Goal: Task Accomplishment & Management: Manage account settings

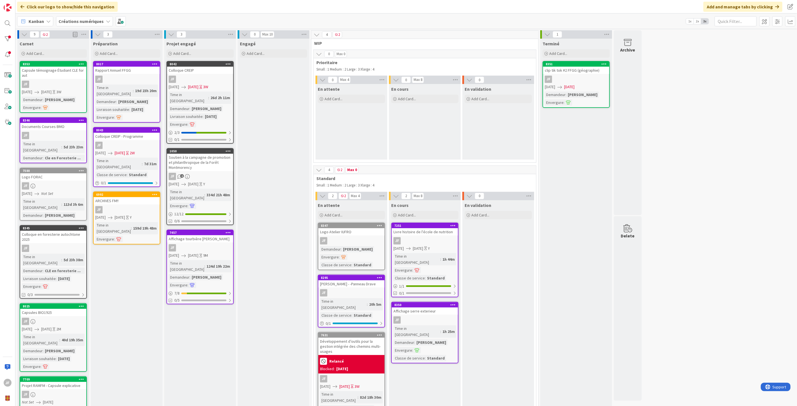
scroll to position [11, 0]
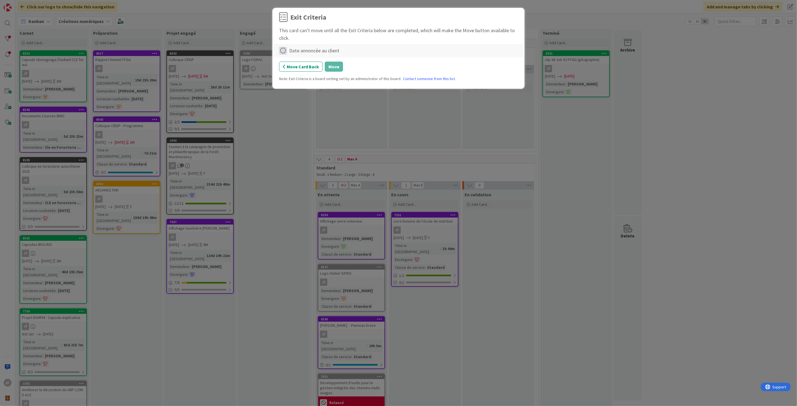
click at [281, 50] on icon at bounding box center [283, 51] width 8 height 8
click at [304, 64] on link "Complete" at bounding box center [314, 62] width 70 height 8
click at [329, 64] on button "Move" at bounding box center [334, 67] width 18 height 10
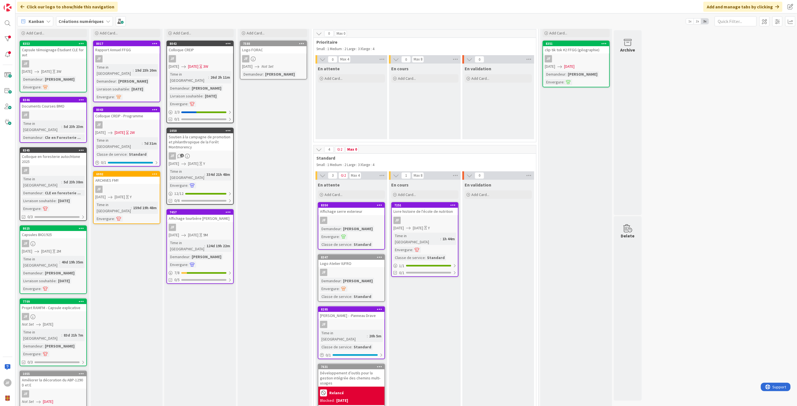
scroll to position [0, 0]
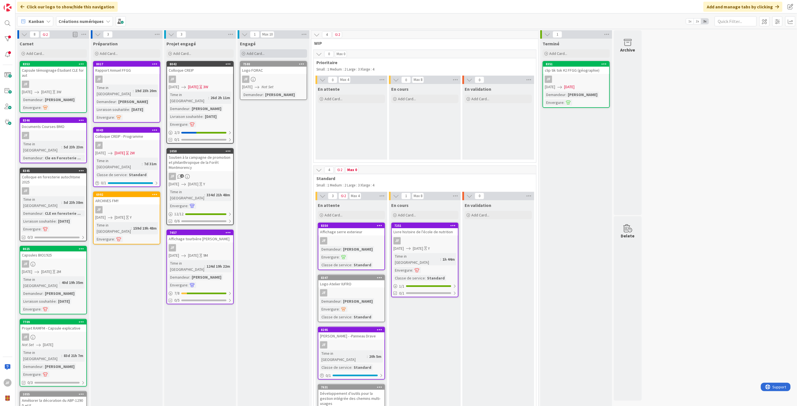
click at [261, 52] on span "Add Card..." at bounding box center [256, 53] width 18 height 5
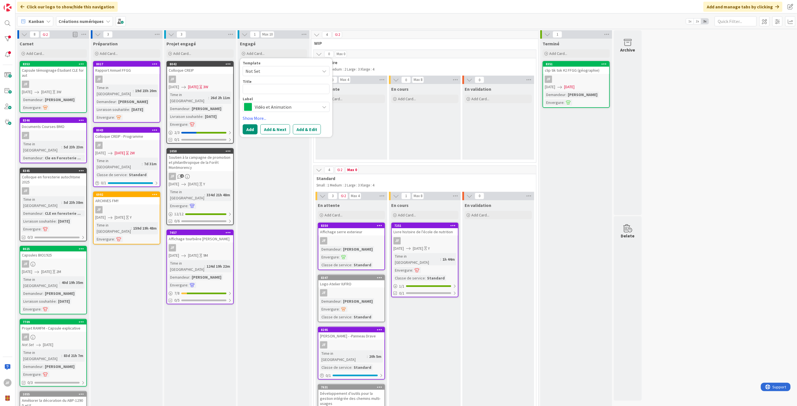
click at [287, 108] on span "Vidéo et Animation" at bounding box center [286, 107] width 62 height 8
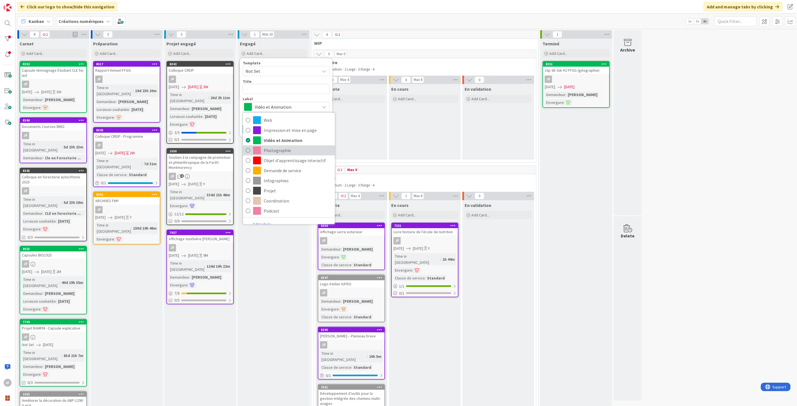
click at [284, 148] on span "Photographie" at bounding box center [298, 150] width 68 height 8
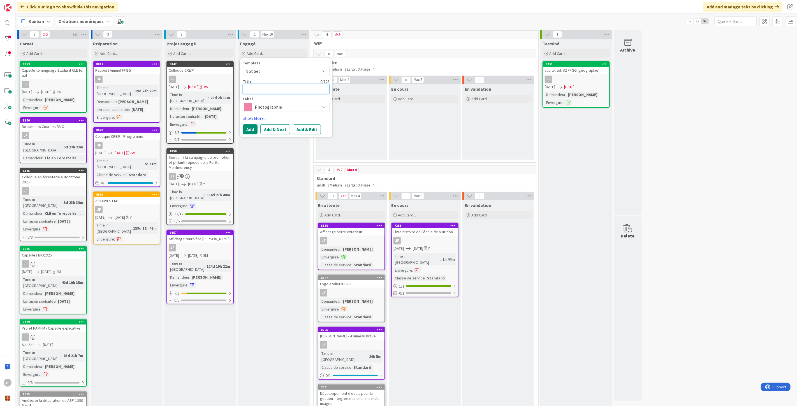
click at [267, 92] on textarea at bounding box center [286, 89] width 87 height 10
type textarea "x"
type textarea "P"
type textarea "x"
type textarea "Pr"
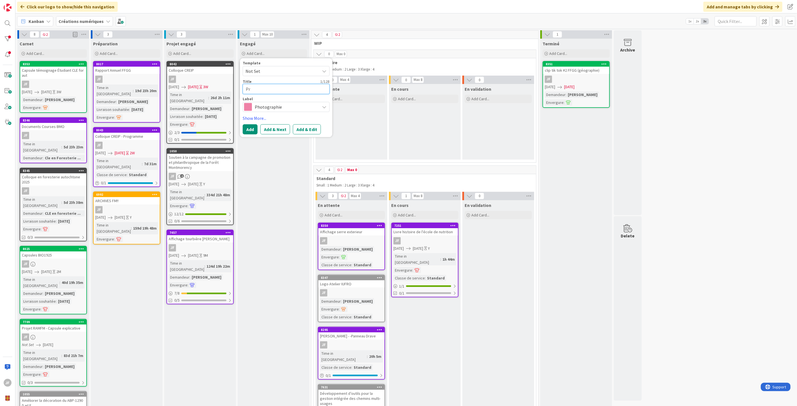
type textarea "x"
type textarea "Pri"
type textarea "x"
type textarea "Pris"
type textarea "x"
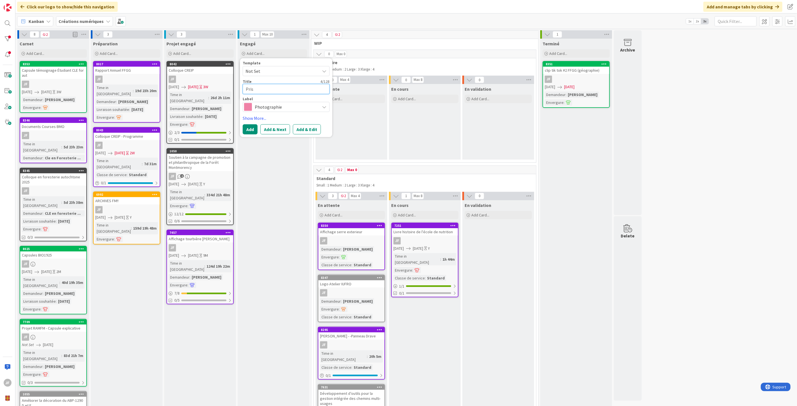
type textarea "Prise"
type textarea "x"
type textarea "Prise"
type textarea "x"
type textarea "Prise d"
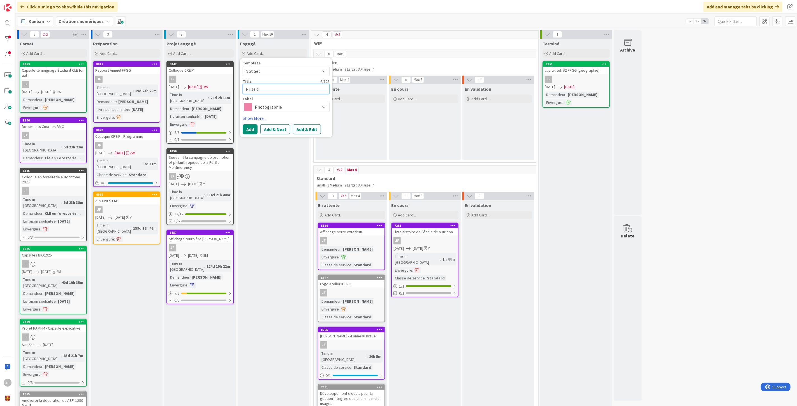
type textarea "x"
type textarea "Prise de"
type textarea "x"
type textarea "Prise de"
type textarea "x"
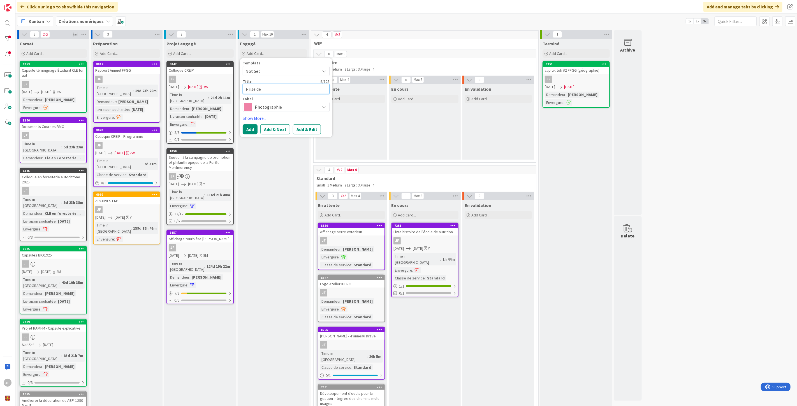
type textarea "Prise de p"
type textarea "x"
type textarea "Prise de ph"
type textarea "x"
type textarea "Prise de pho"
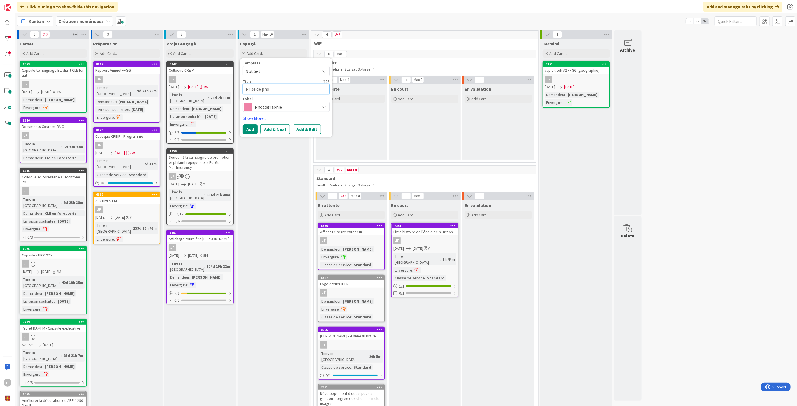
type textarea "x"
type textarea "Prise de phot"
type textarea "x"
type textarea "Prise de photo"
type textarea "x"
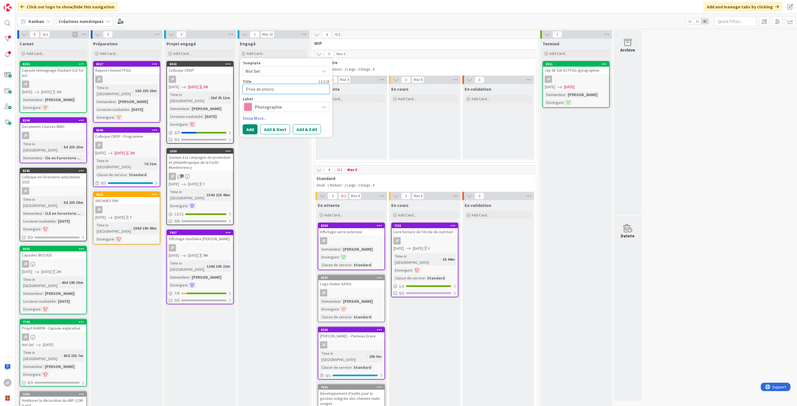
type textarea "Prise de photo"
type textarea "x"
type textarea "Prise de photo c"
type textarea "x"
type textarea "Prise de photo co"
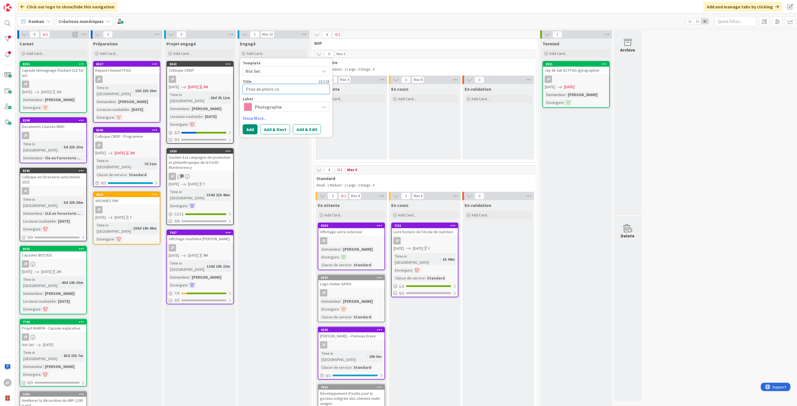
type textarea "x"
type textarea "Prise de photo cou"
type textarea "x"
type textarea "Prise de photo cour"
type textarea "x"
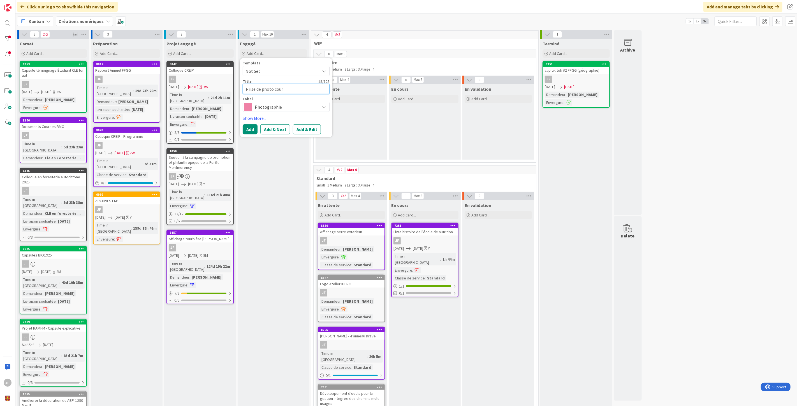
type textarea "Prise de photo cours"
type textarea "x"
type textarea "Prise de photo cours"
type textarea "x"
type textarea "Prise de photo cours d"
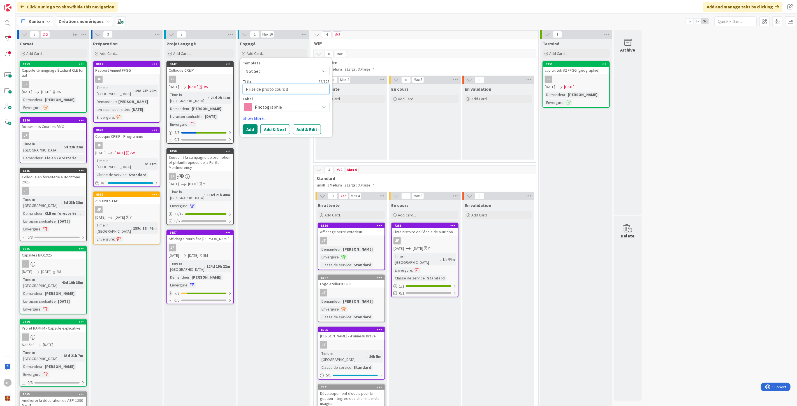
type textarea "x"
type textarea "Prise de photo cours de"
type textarea "x"
type textarea "Prise de photo cours de"
type textarea "x"
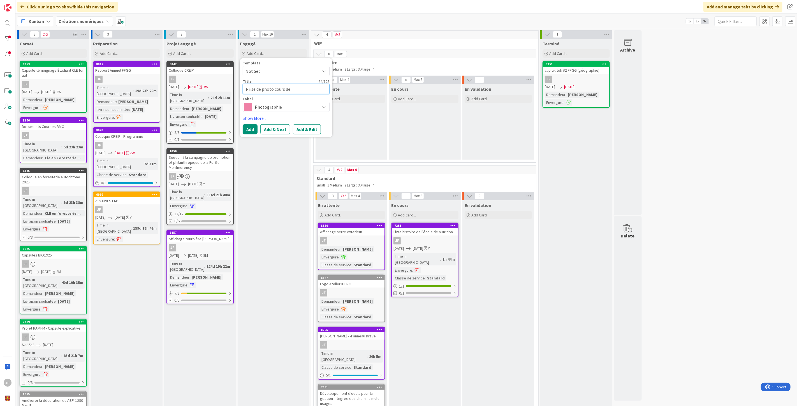
type textarea "Prise de photo cours de"
type textarea "x"
type textarea "Prise de photo cours d"
type textarea "x"
type textarea "Prise de photo cours"
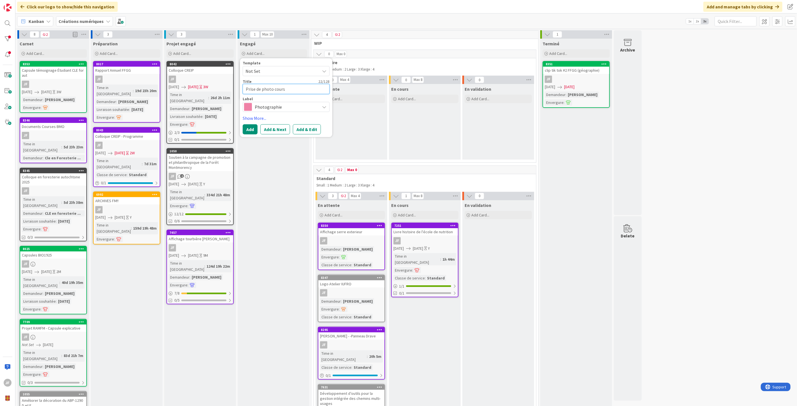
type textarea "x"
type textarea "Prise de photo cours"
type textarea "x"
type textarea "Prise de photo cour"
type textarea "x"
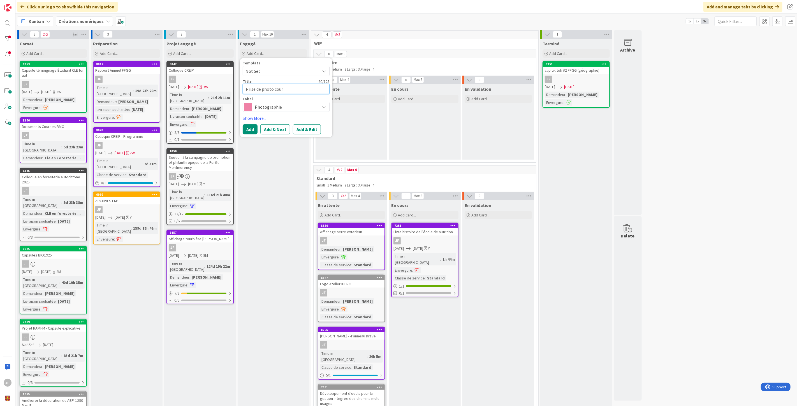
type textarea "Prise de photo cou"
type textarea "x"
type textarea "Prise de photo co"
type textarea "x"
type textarea "Prise de photo c"
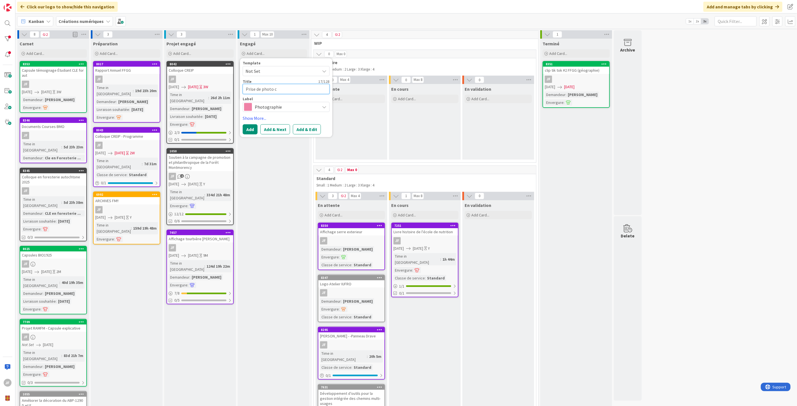
type textarea "x"
type textarea "Prise de photo"
type textarea "x"
type textarea "Prise de photo d"
type textarea "x"
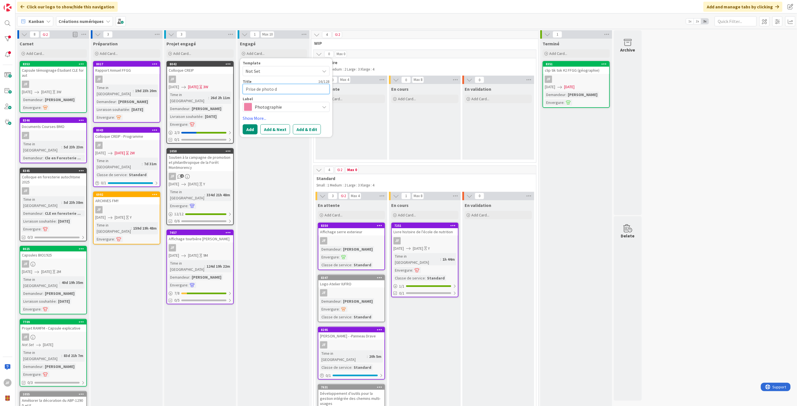
type textarea "Prise de photo dr"
type textarea "x"
type textarea "Prise de photo dro"
type textarea "x"
type textarea "Prise de photo dron"
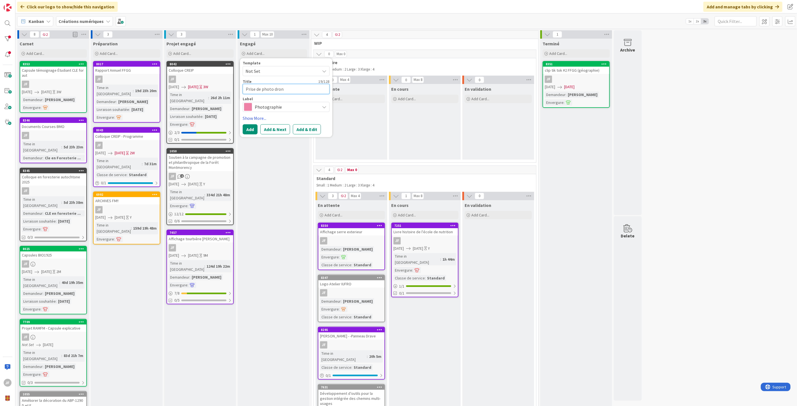
type textarea "x"
type textarea "Prise de photo drone"
click at [311, 131] on button "Add & Edit" at bounding box center [307, 129] width 28 height 10
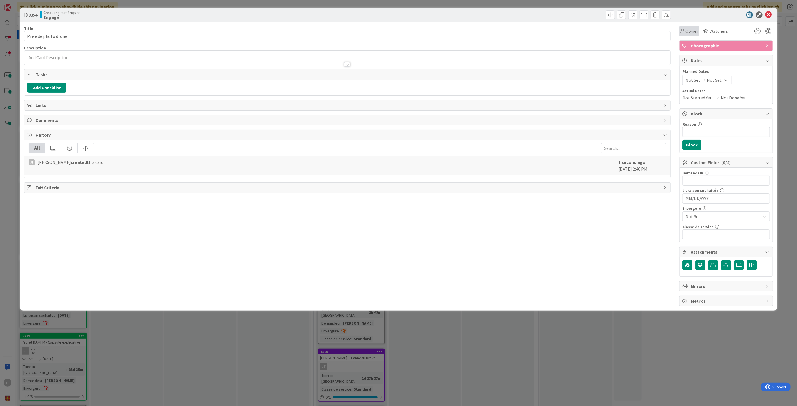
click at [690, 33] on span "Owner" at bounding box center [692, 31] width 13 height 7
click at [707, 71] on span "[PERSON_NAME]" at bounding box center [714, 72] width 27 height 8
click at [697, 80] on span "Not Set" at bounding box center [693, 80] width 15 height 7
click at [737, 119] on td "2" at bounding box center [738, 118] width 11 height 11
type input "[DATE]"
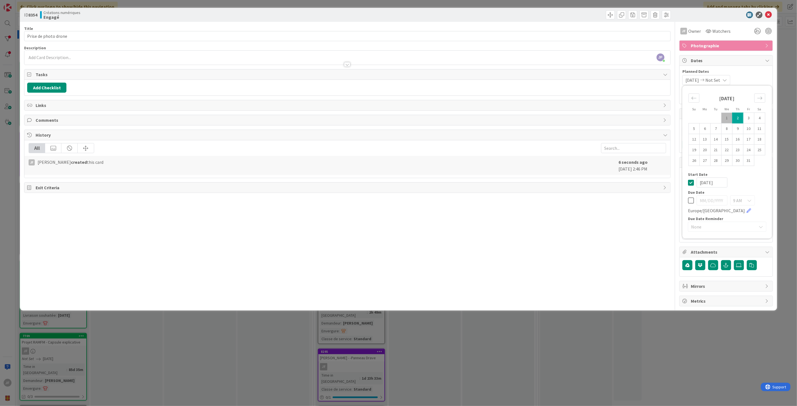
click at [735, 116] on td "2" at bounding box center [738, 118] width 11 height 11
type input "[DATE]"
click at [747, 77] on div "[DATE] [DATE] Su Mo Tu We Th Fr Sa [DATE] 1 2 3 4 5 6 7 8 9 10 11 12 13 14 15 1…" at bounding box center [726, 80] width 87 height 10
click at [699, 181] on input "text" at bounding box center [726, 181] width 87 height 10
type input "[PERSON_NAME]"
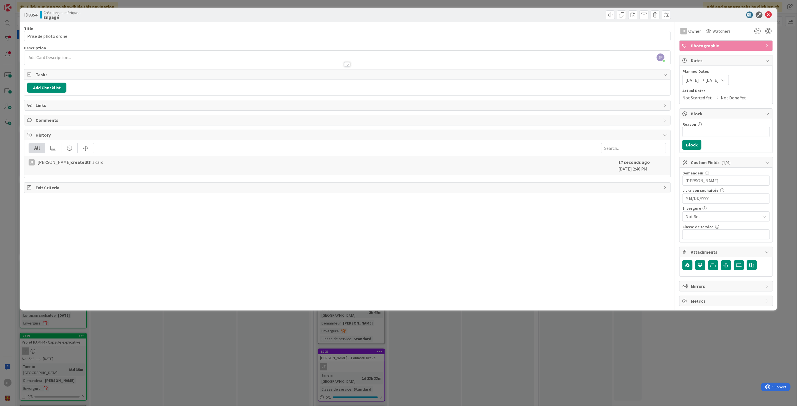
click at [705, 214] on span "Not Set" at bounding box center [722, 217] width 72 height 8
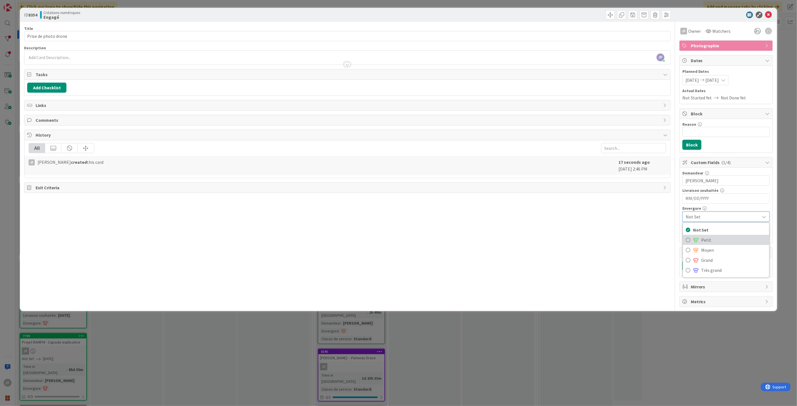
click at [705, 239] on span "Petit" at bounding box center [734, 240] width 65 height 8
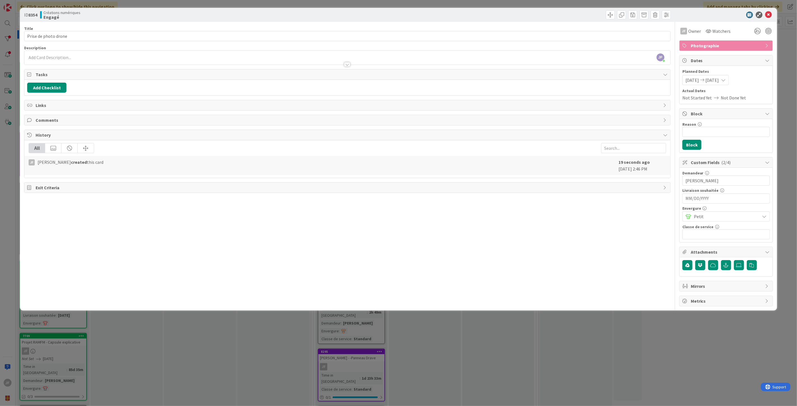
click at [700, 216] on span "Petit" at bounding box center [725, 217] width 63 height 8
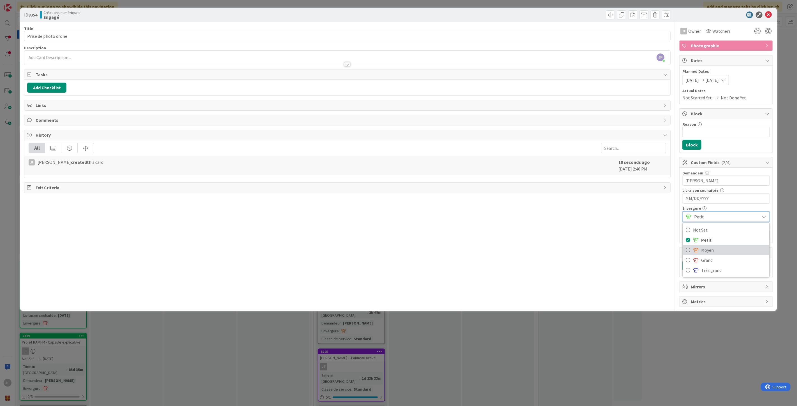
click at [702, 247] on span "Moyen" at bounding box center [734, 250] width 65 height 8
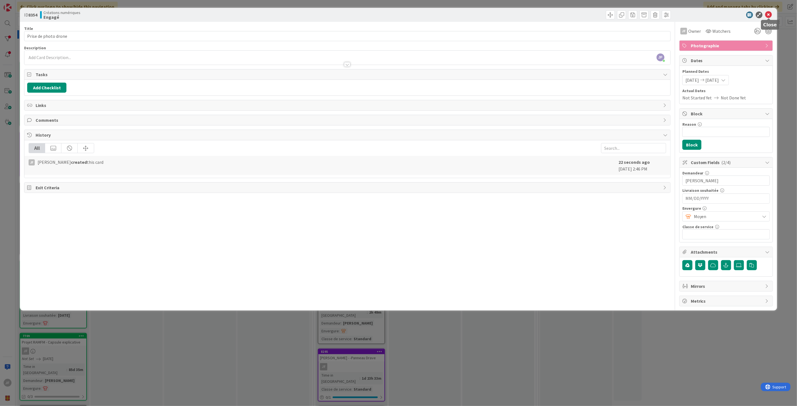
click at [771, 14] on icon at bounding box center [769, 14] width 7 height 7
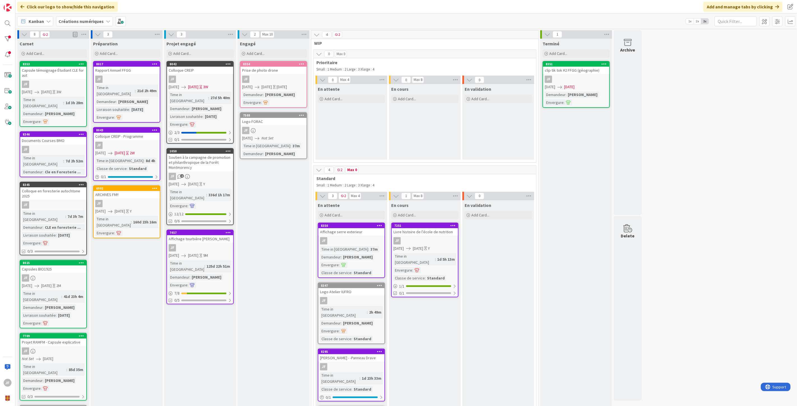
click at [248, 215] on div "Engagé Add Card... Template Not Set Title 0 / 128 Label Vidéo et Animation Web …" at bounding box center [274, 409] width 72 height 741
